Goal: Task Accomplishment & Management: Use online tool/utility

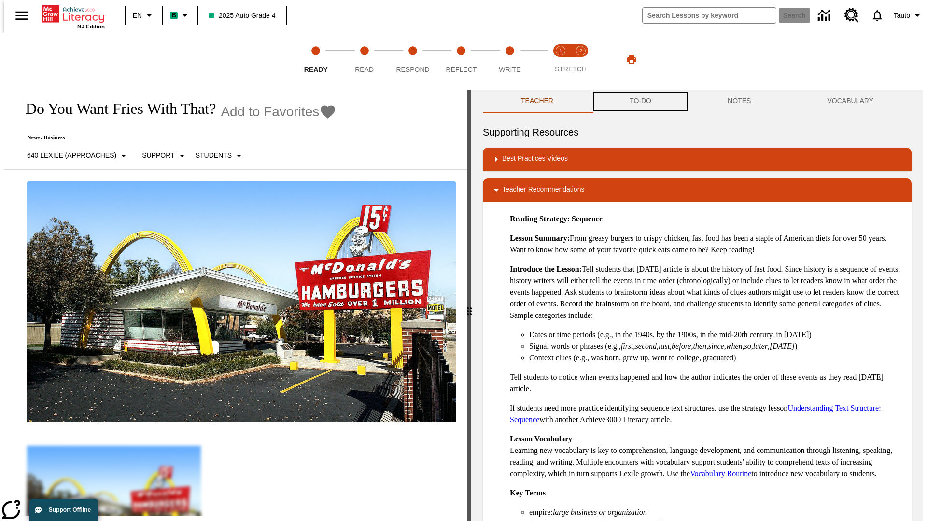
click at [640, 101] on button "TO-DO" at bounding box center [640, 101] width 98 height 23
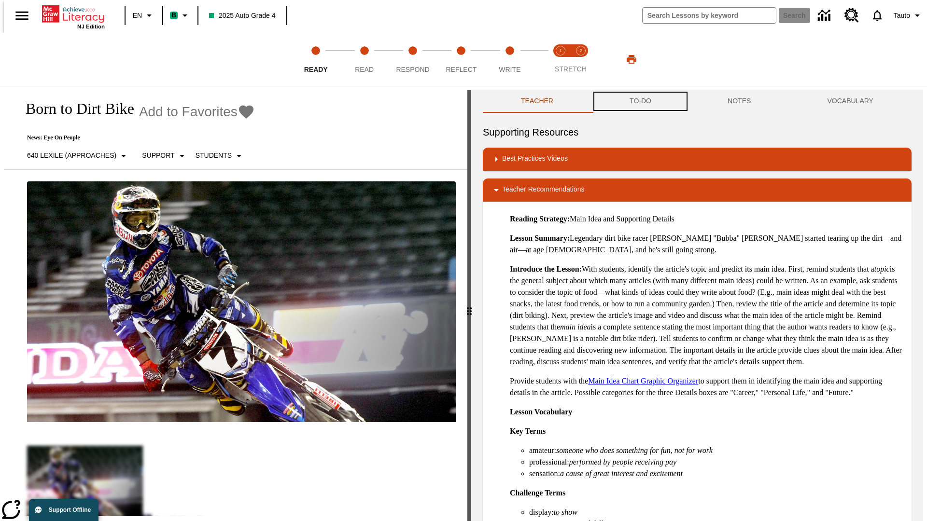
click at [640, 101] on button "TO-DO" at bounding box center [640, 101] width 98 height 23
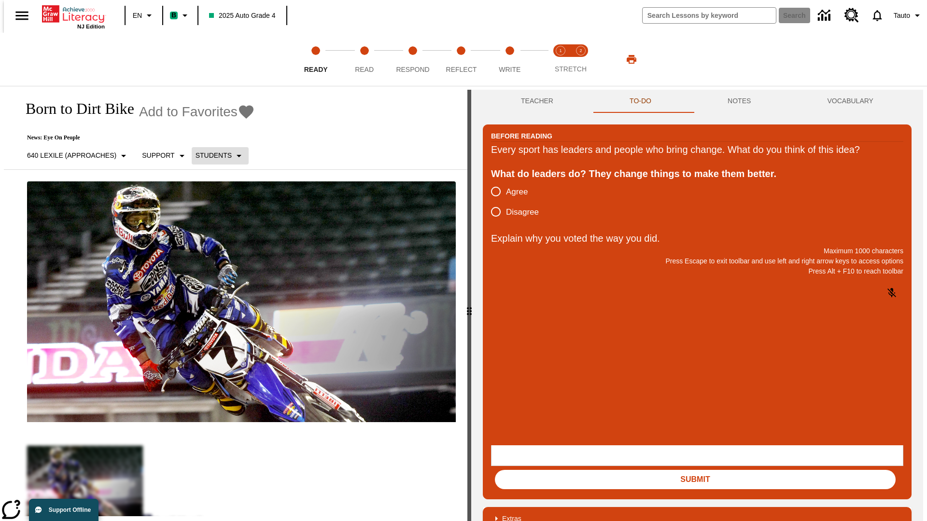
click at [214, 155] on p "Students" at bounding box center [213, 156] width 36 height 10
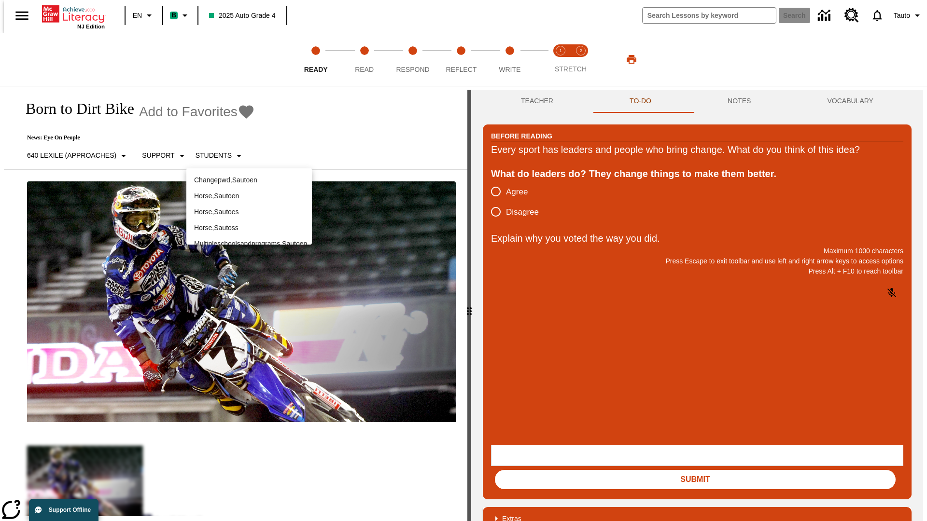
click at [249, 196] on p "Horse , Sautoen" at bounding box center [249, 196] width 110 height 10
